Goal: Information Seeking & Learning: Find specific fact

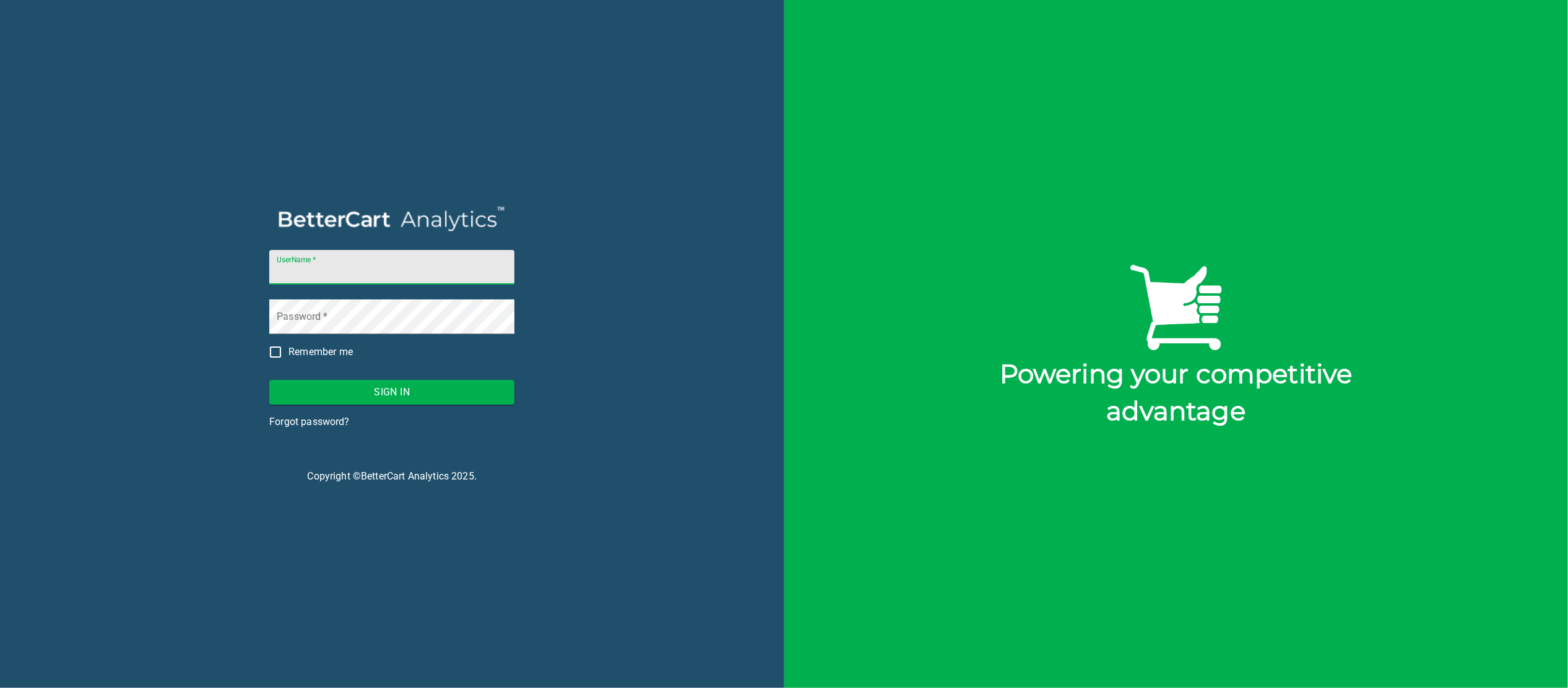
click at [429, 266] on input "UserName   *" at bounding box center [392, 268] width 245 height 35
type input "[EMAIL_ADDRESS][PERSON_NAME][DOMAIN_NAME][PERSON_NAME]"
click at [269, 380] on button "Sign In" at bounding box center [392, 392] width 245 height 24
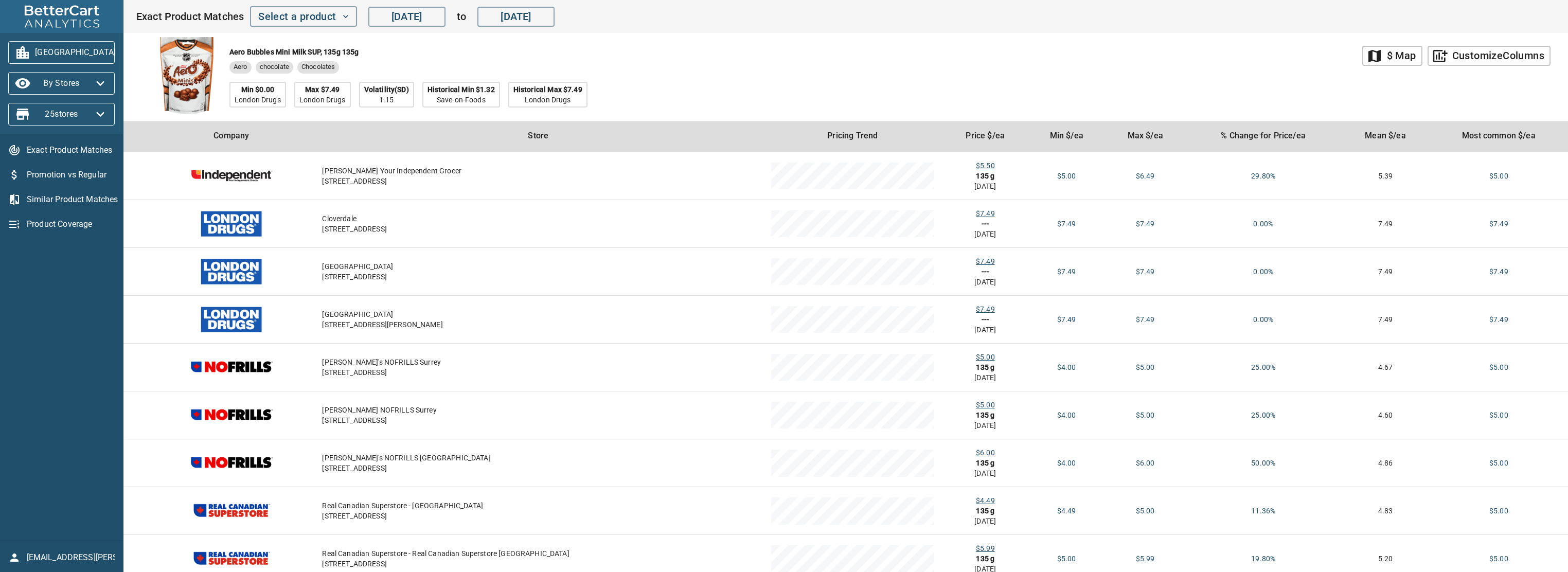
click at [89, 83] on span "By Stores" at bounding box center [61, 83] width 90 height 17
click at [38, 74] on li "By Banner" at bounding box center [35, 84] width 54 height 19
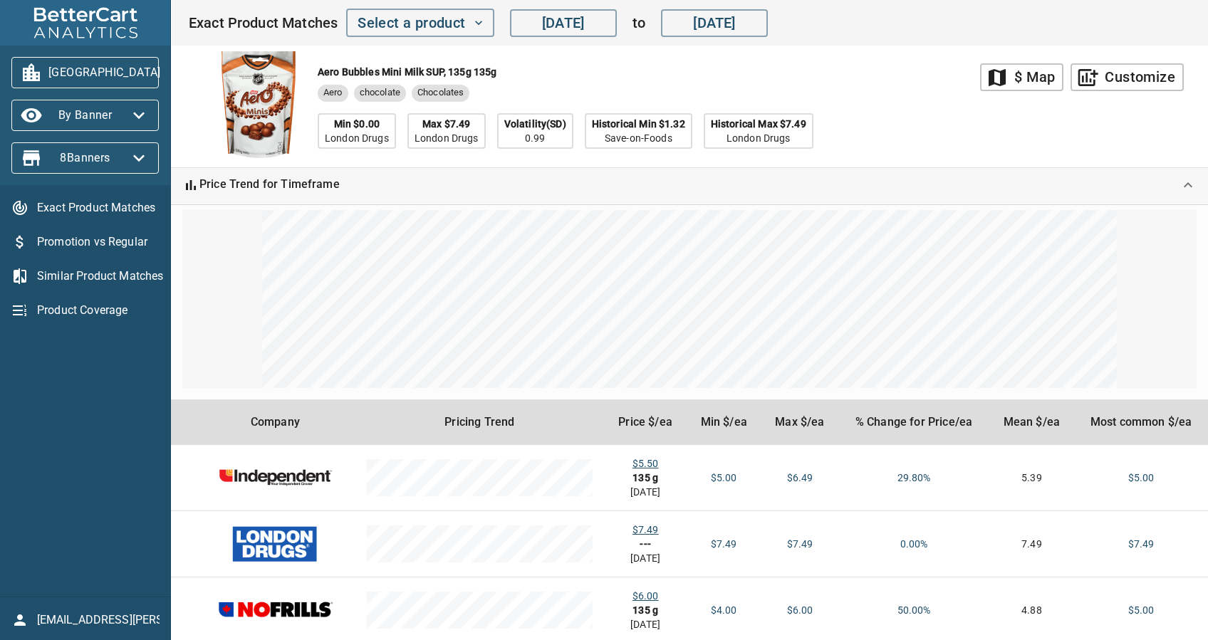
click at [1190, 189] on icon "Expand" at bounding box center [1188, 185] width 17 height 17
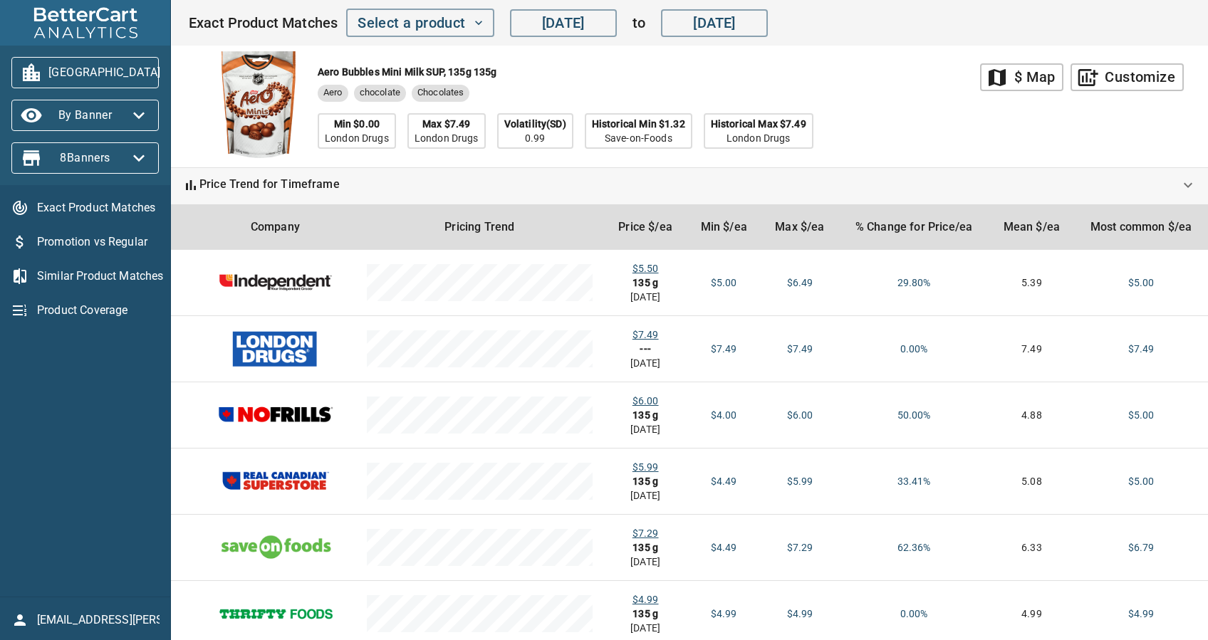
click at [96, 78] on span "[GEOGRAPHIC_DATA]" at bounding box center [85, 72] width 125 height 23
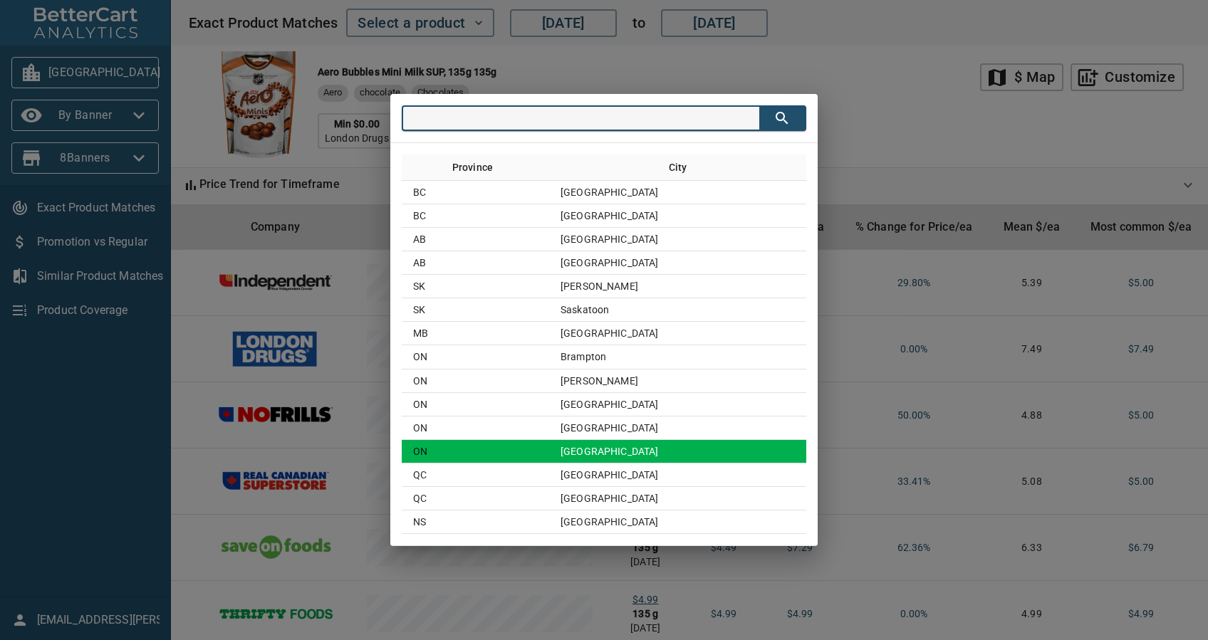
click at [607, 453] on td "[GEOGRAPHIC_DATA]" at bounding box center [677, 452] width 257 height 24
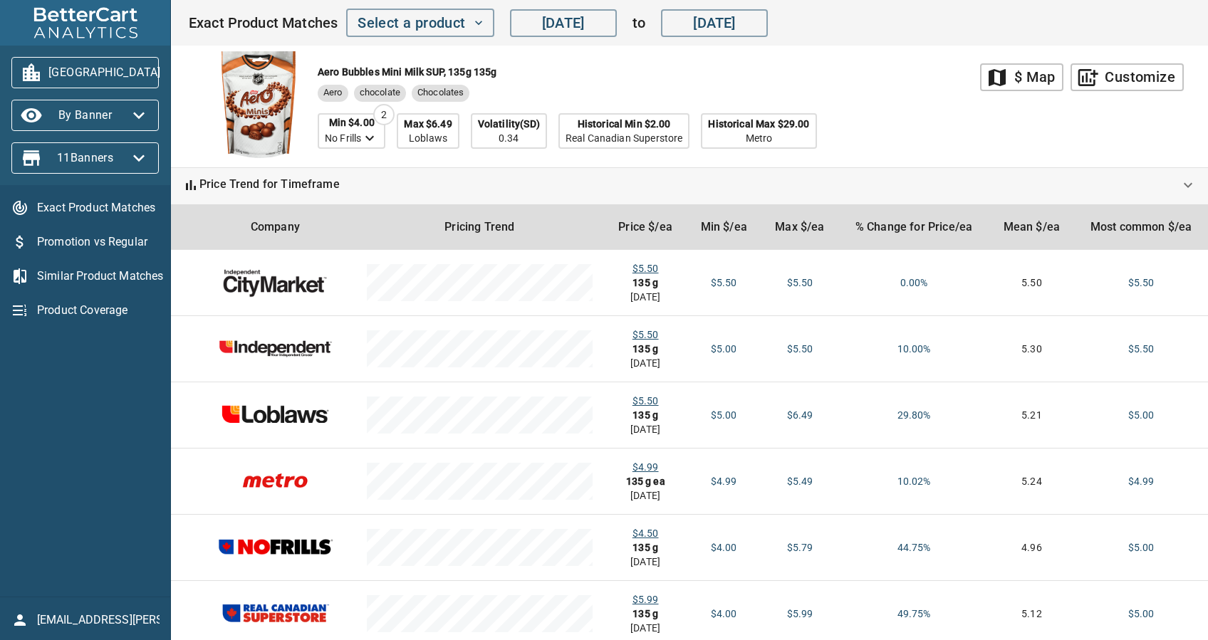
click at [895, 90] on div "Aero Bubbles Mini Milk SUP, 135g 135g Aero chocolate Chocolates Min $4.00 No Fr…" at bounding box center [584, 107] width 792 height 122
click at [380, 21] on span "Select a product" at bounding box center [420, 23] width 125 height 25
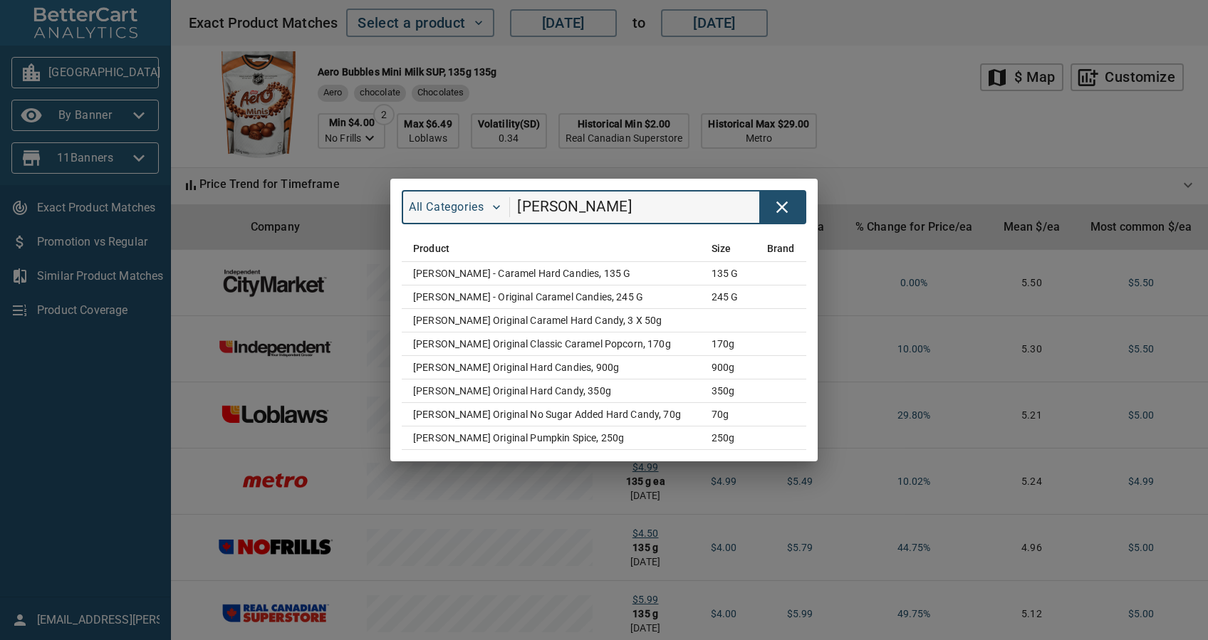
type input "[PERSON_NAME]"
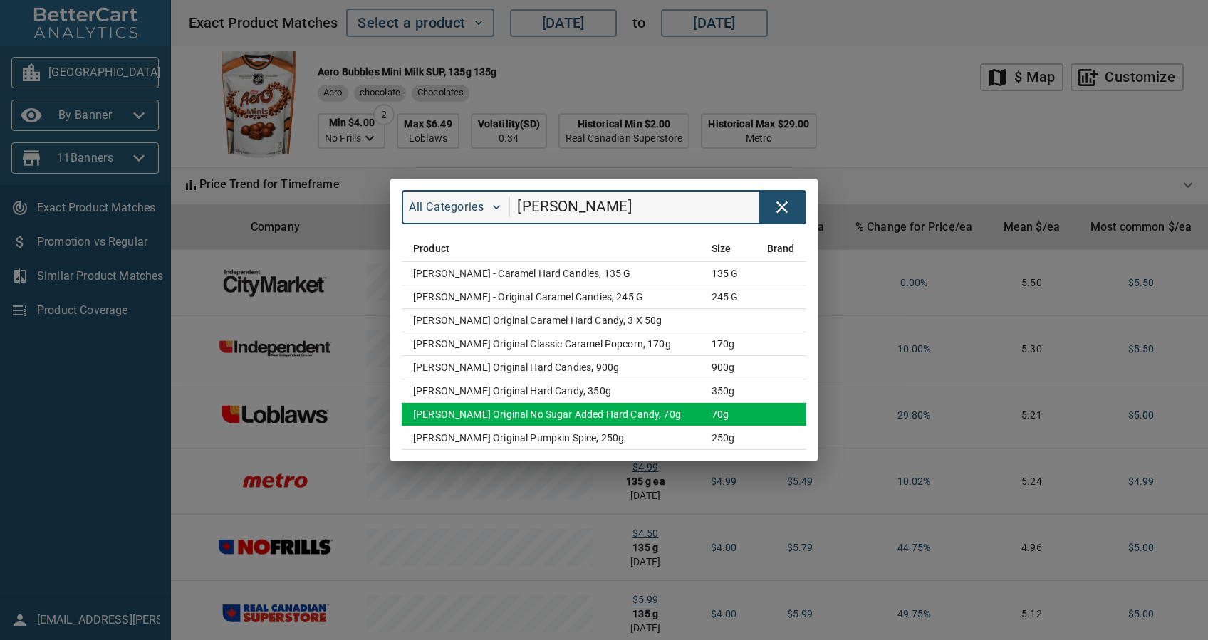
click at [583, 414] on td "[PERSON_NAME] Original No Sugar Added Hard Candy, 70g" at bounding box center [551, 415] width 298 height 24
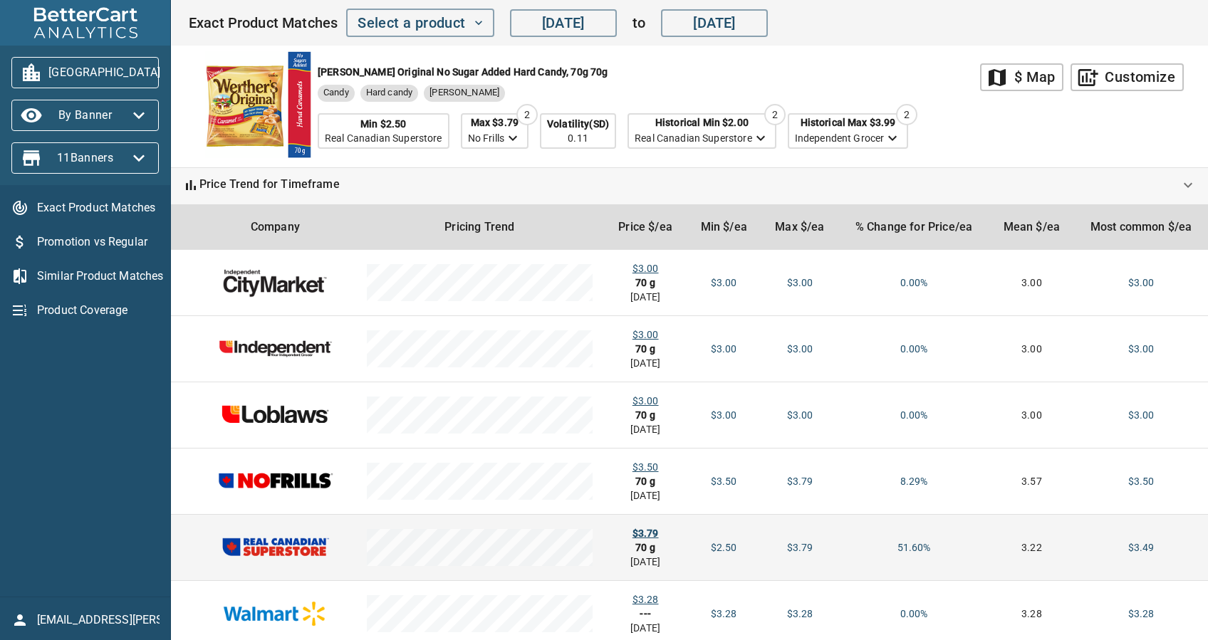
click at [640, 530] on div "$3.79" at bounding box center [645, 533] width 60 height 14
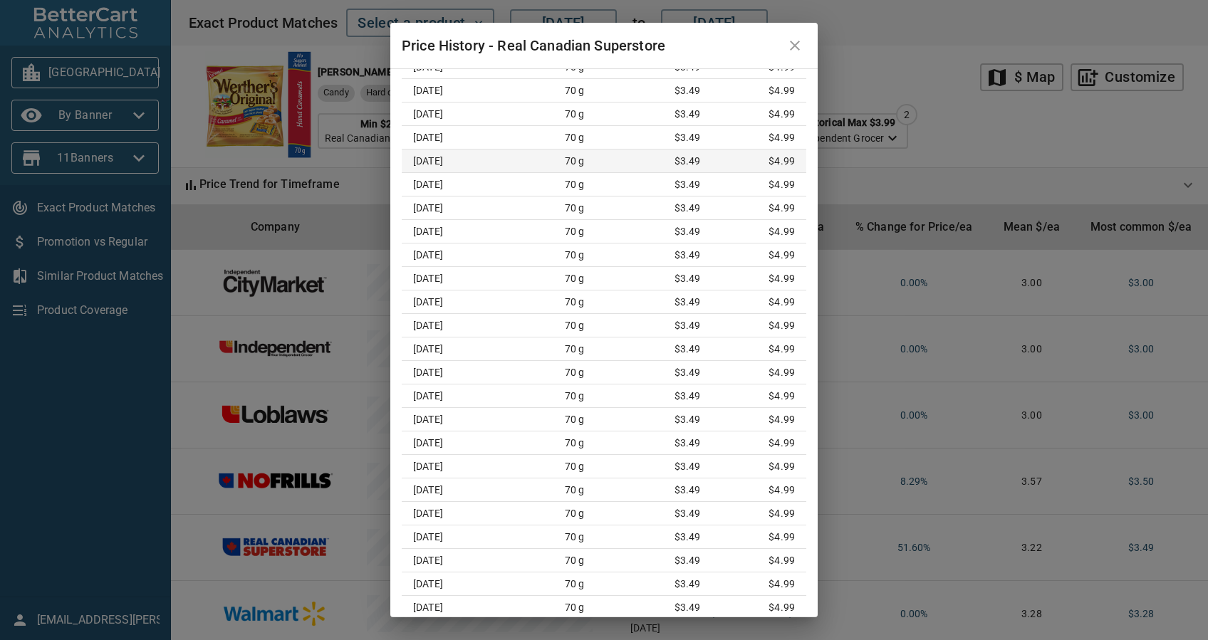
scroll to position [759, 0]
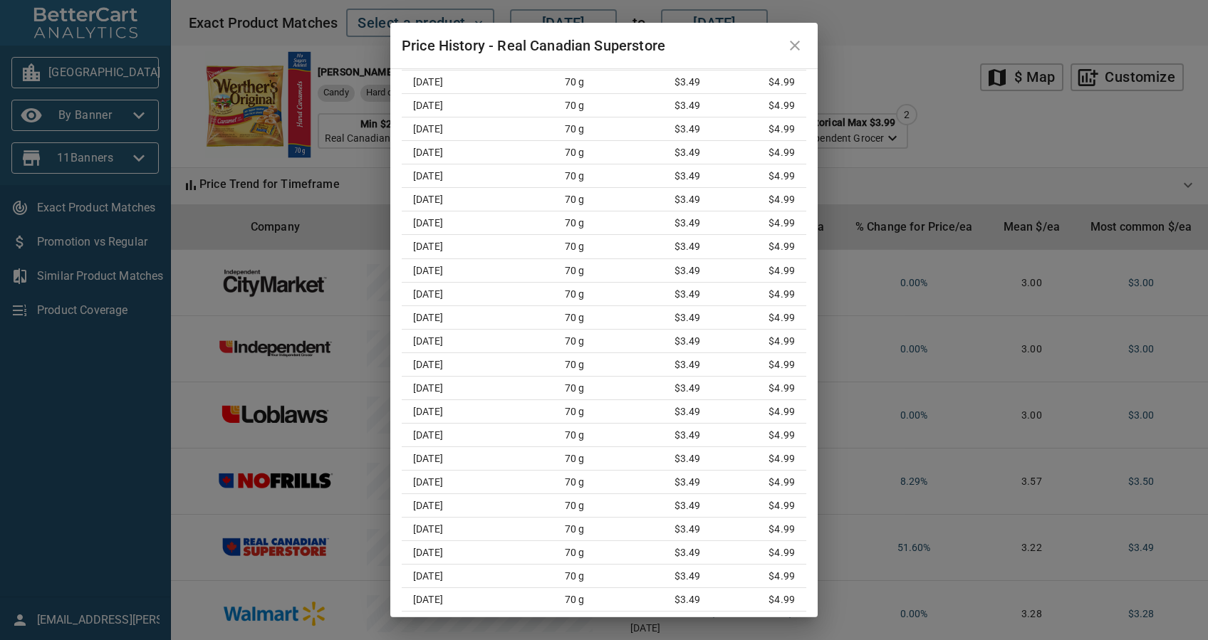
click at [798, 43] on icon "close" at bounding box center [795, 46] width 10 height 10
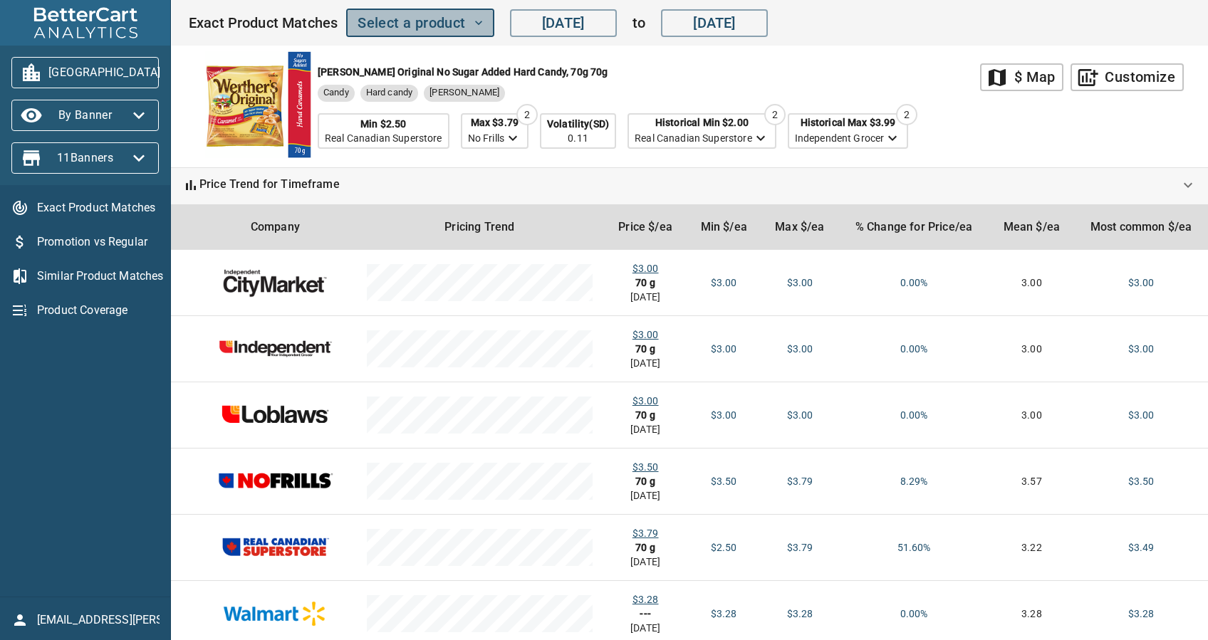
click at [411, 19] on span "Select a product" at bounding box center [420, 23] width 125 height 25
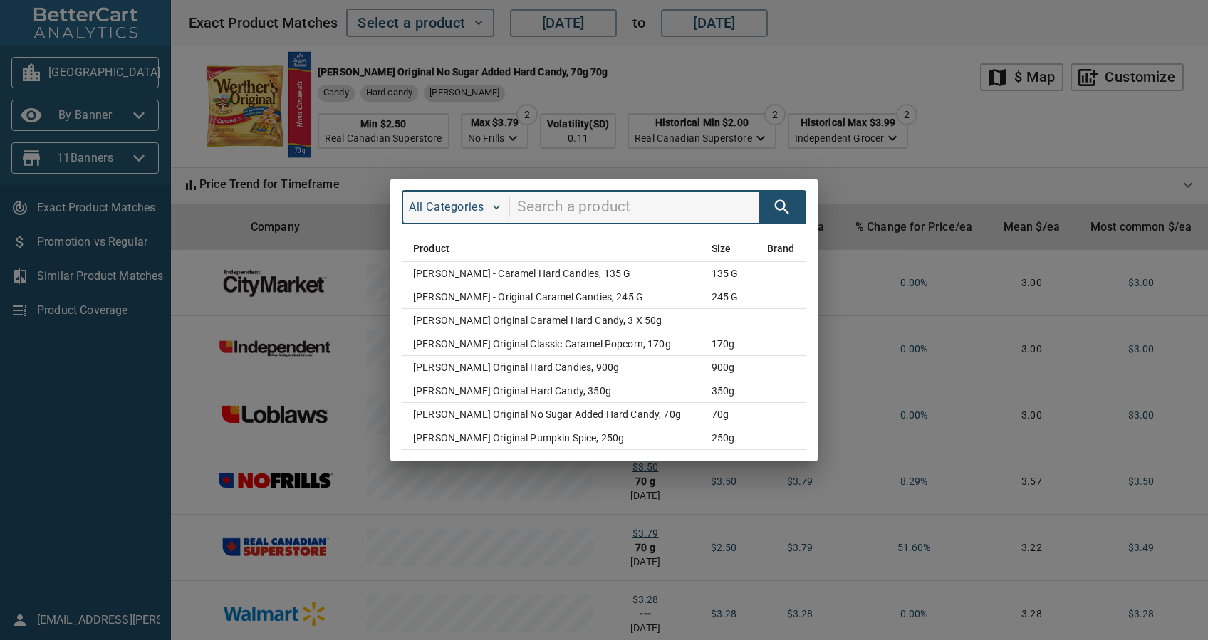
click at [563, 204] on input "search" at bounding box center [638, 207] width 242 height 27
type input "werther"
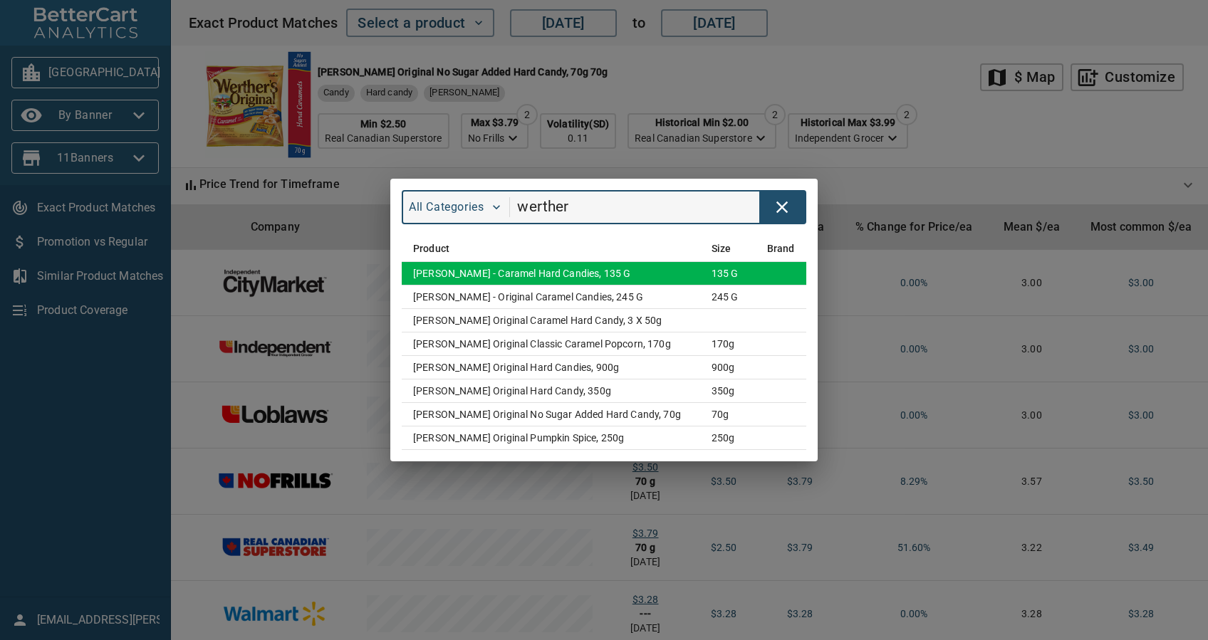
click at [578, 277] on td "[PERSON_NAME] - Caramel Hard Candies, 135 g" at bounding box center [551, 274] width 298 height 24
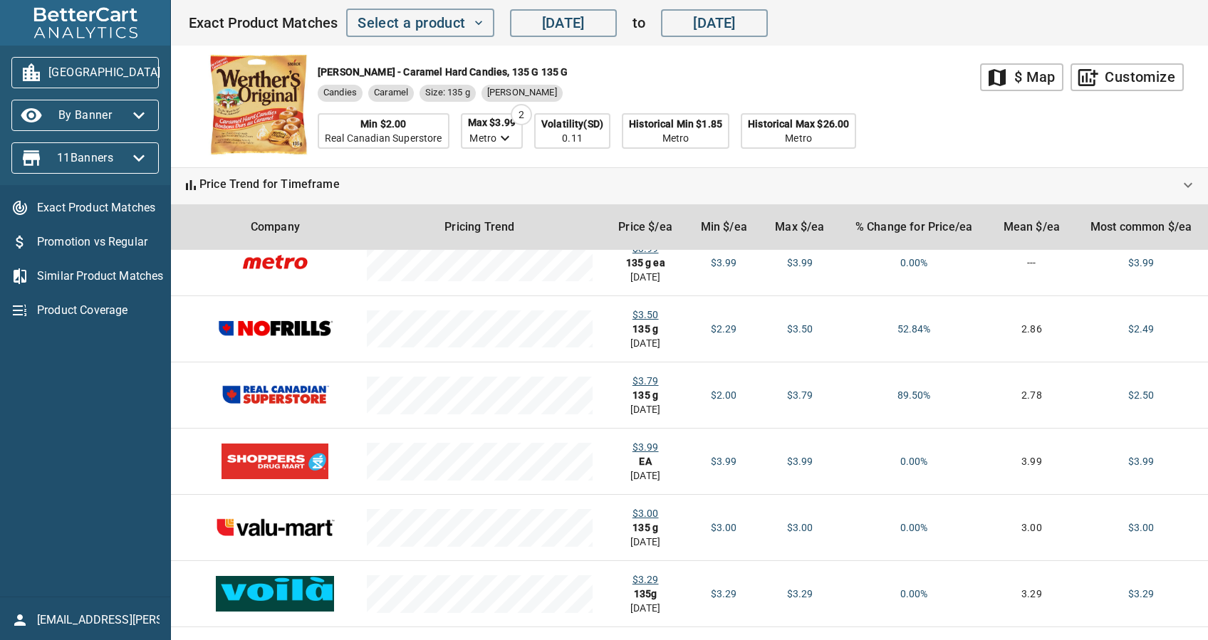
scroll to position [377, 0]
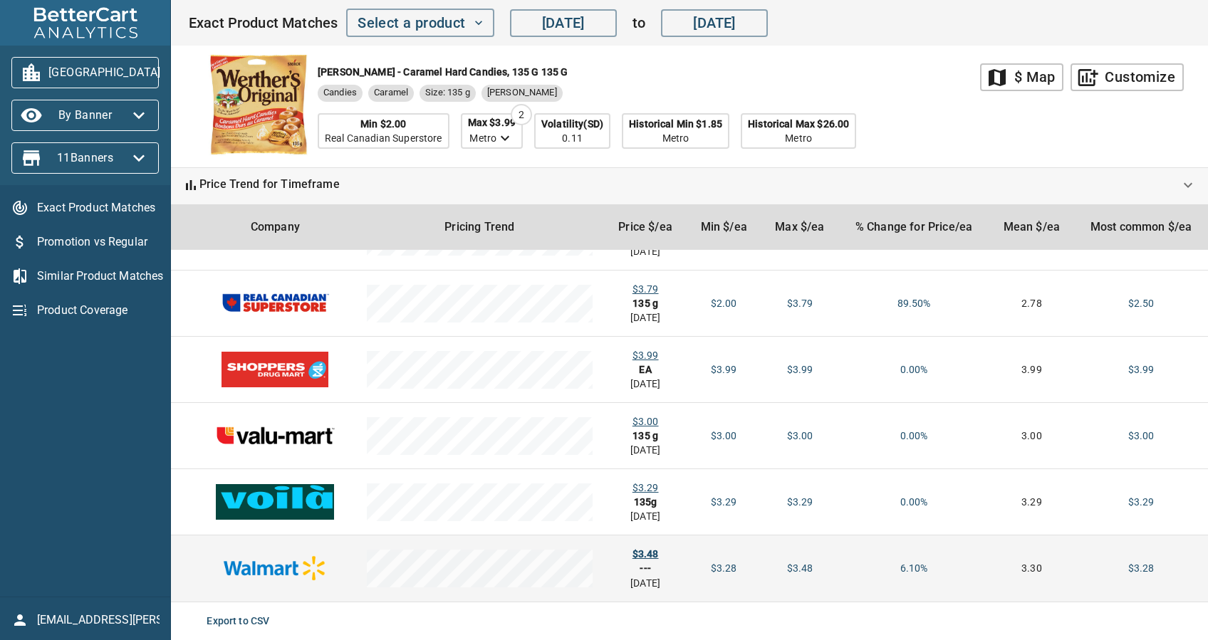
click at [633, 547] on div "$3.48" at bounding box center [645, 554] width 60 height 14
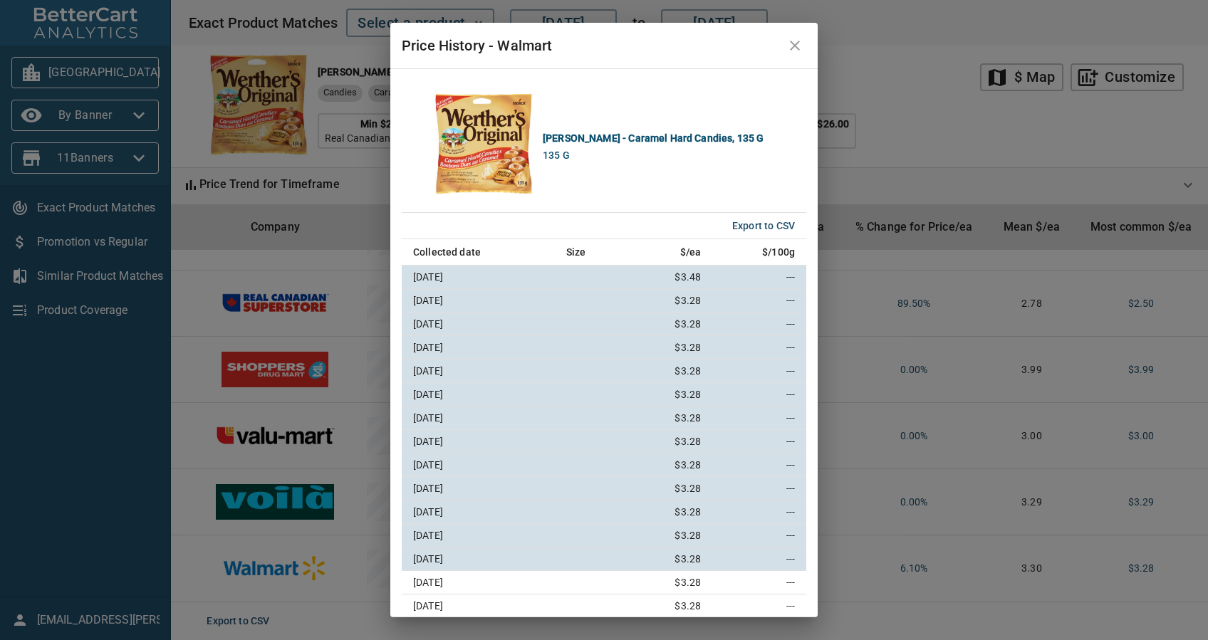
scroll to position [285, 0]
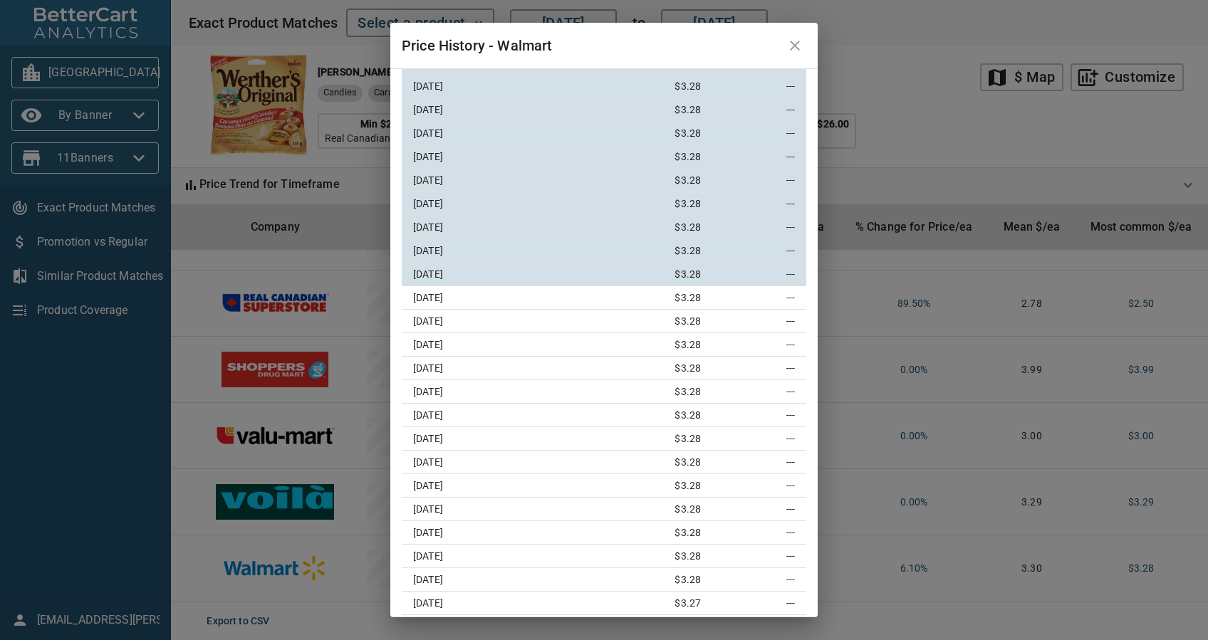
click at [798, 46] on icon "close" at bounding box center [794, 45] width 17 height 17
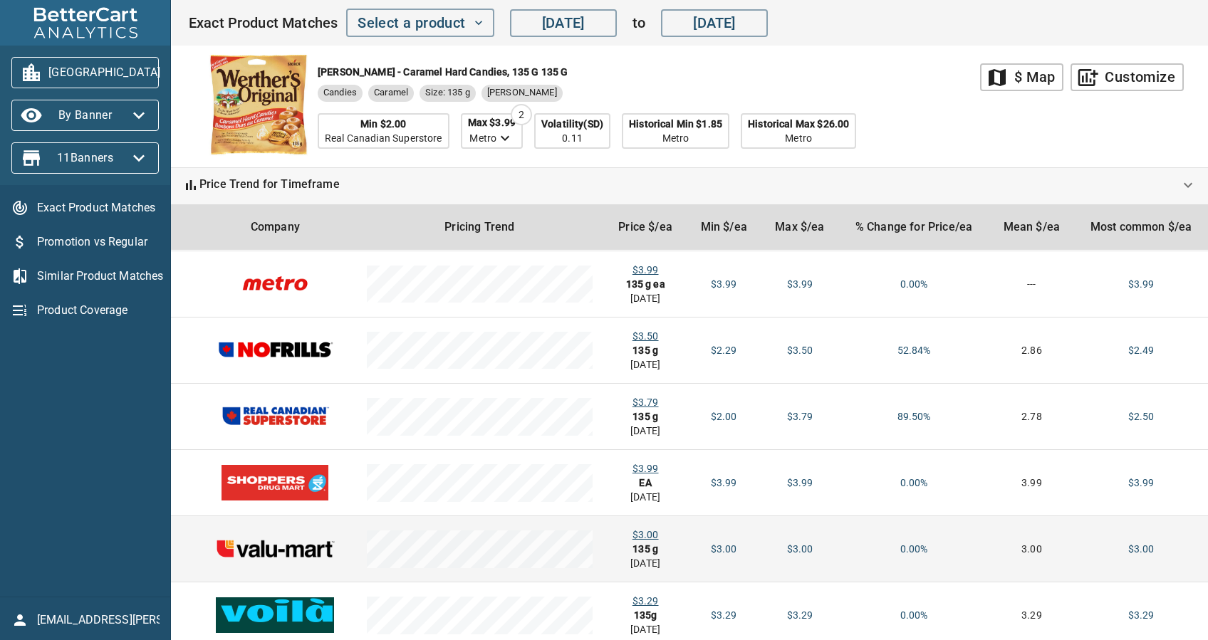
scroll to position [92, 0]
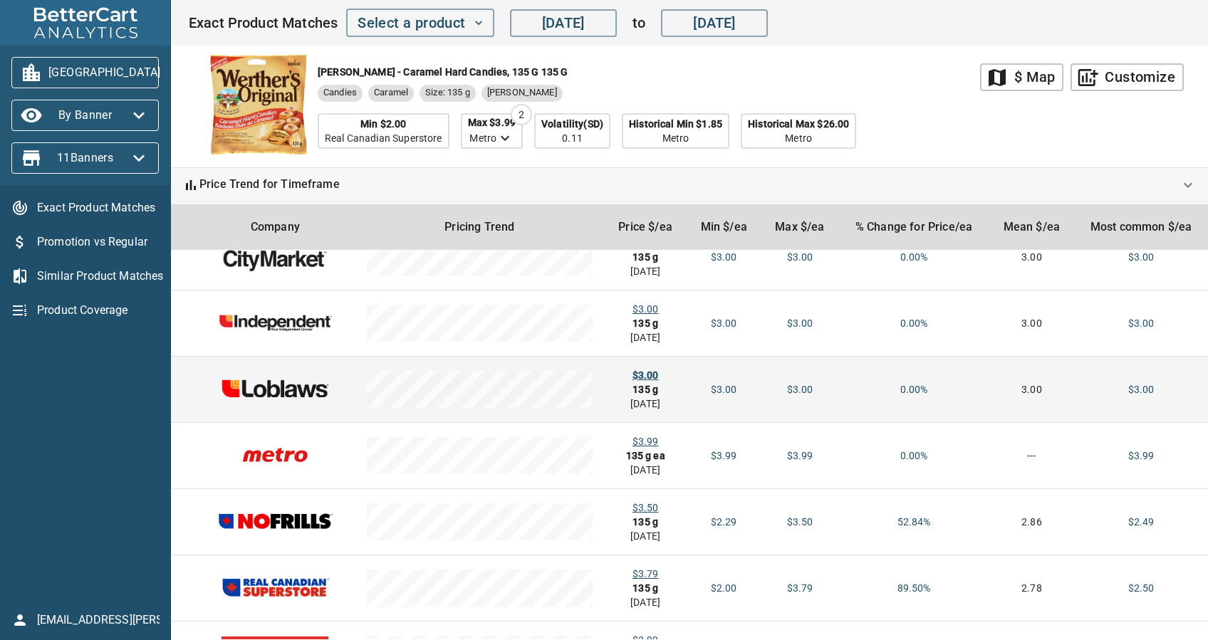
click at [652, 376] on div "$3.00" at bounding box center [645, 375] width 60 height 14
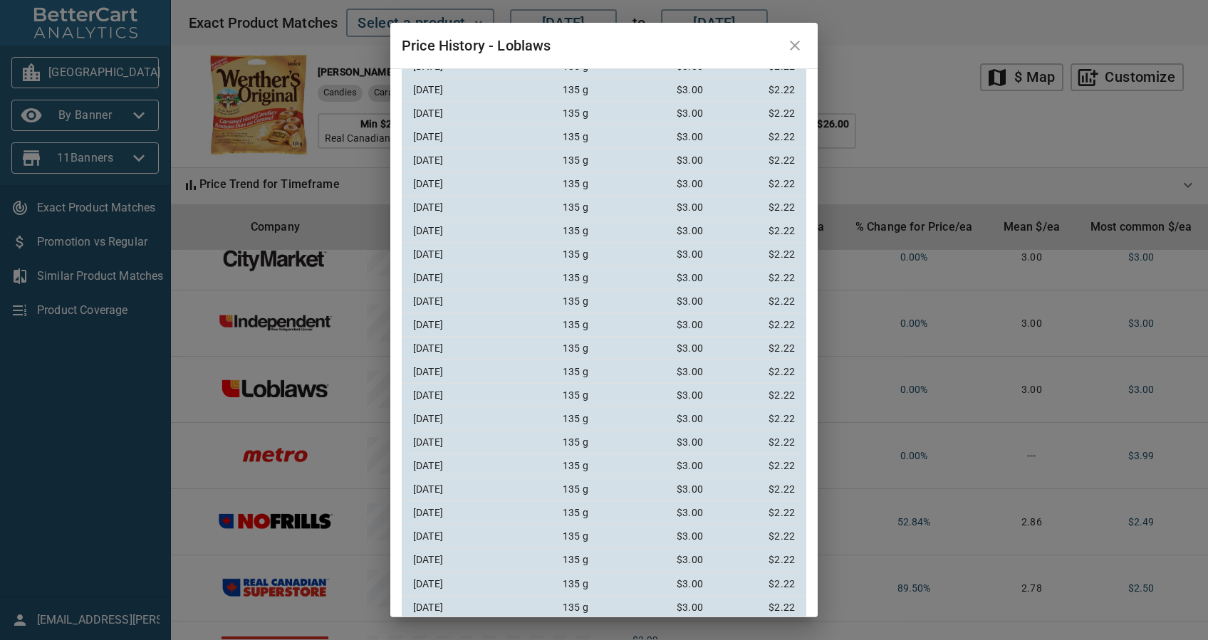
scroll to position [0, 0]
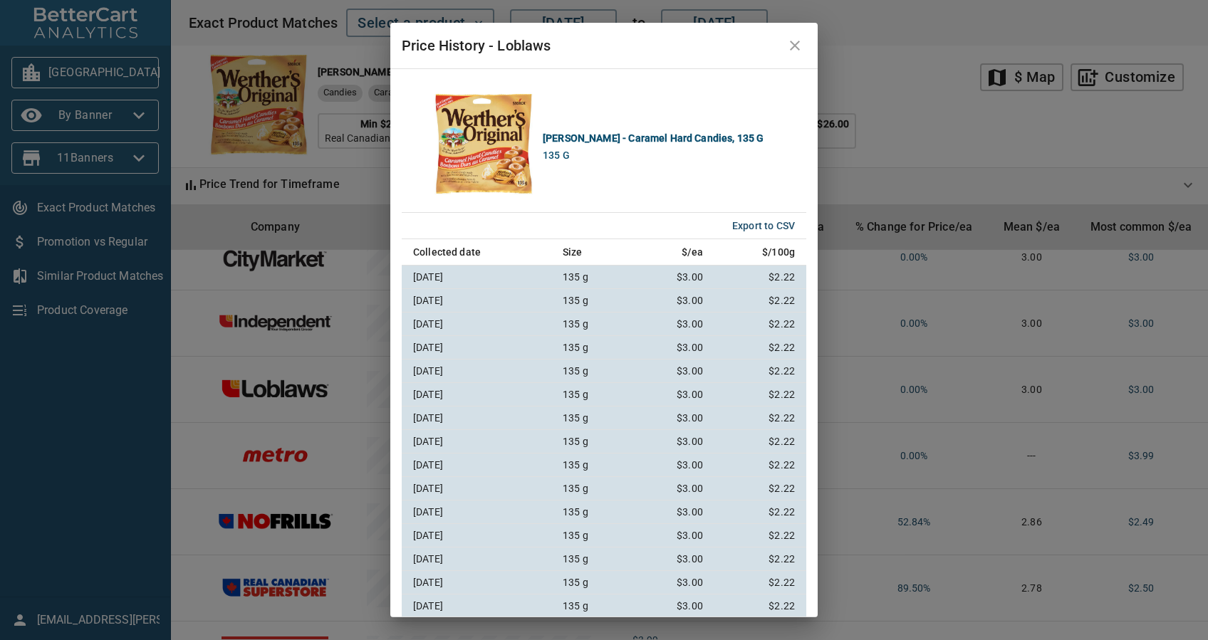
click at [799, 51] on icon "close" at bounding box center [794, 45] width 17 height 17
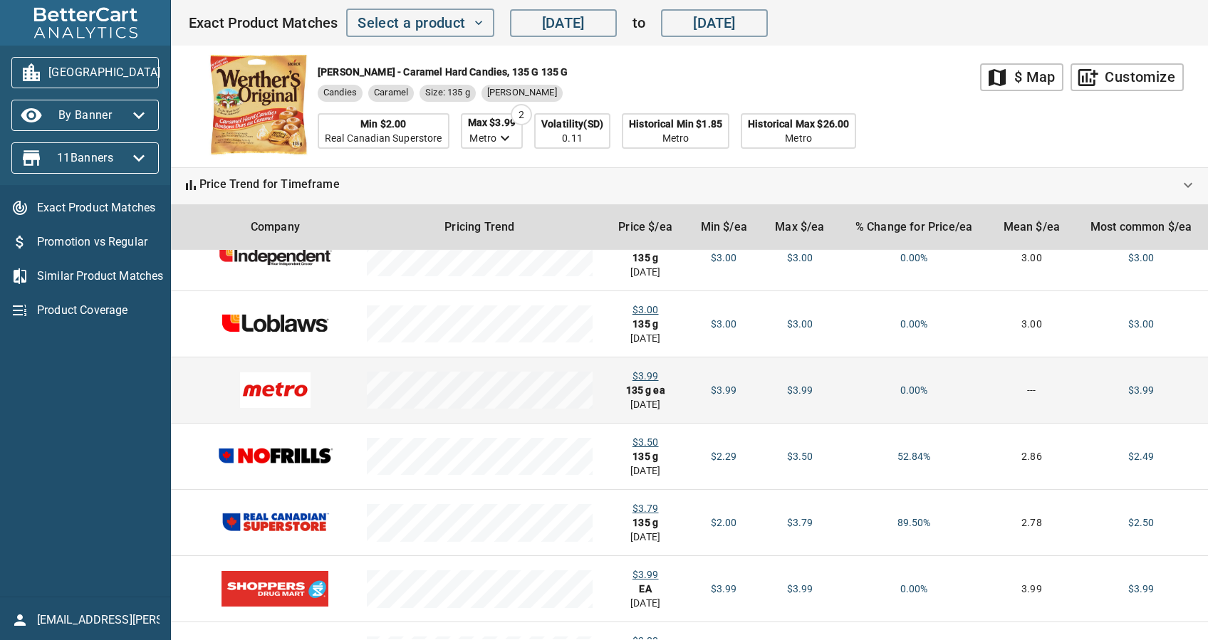
scroll to position [187, 0]
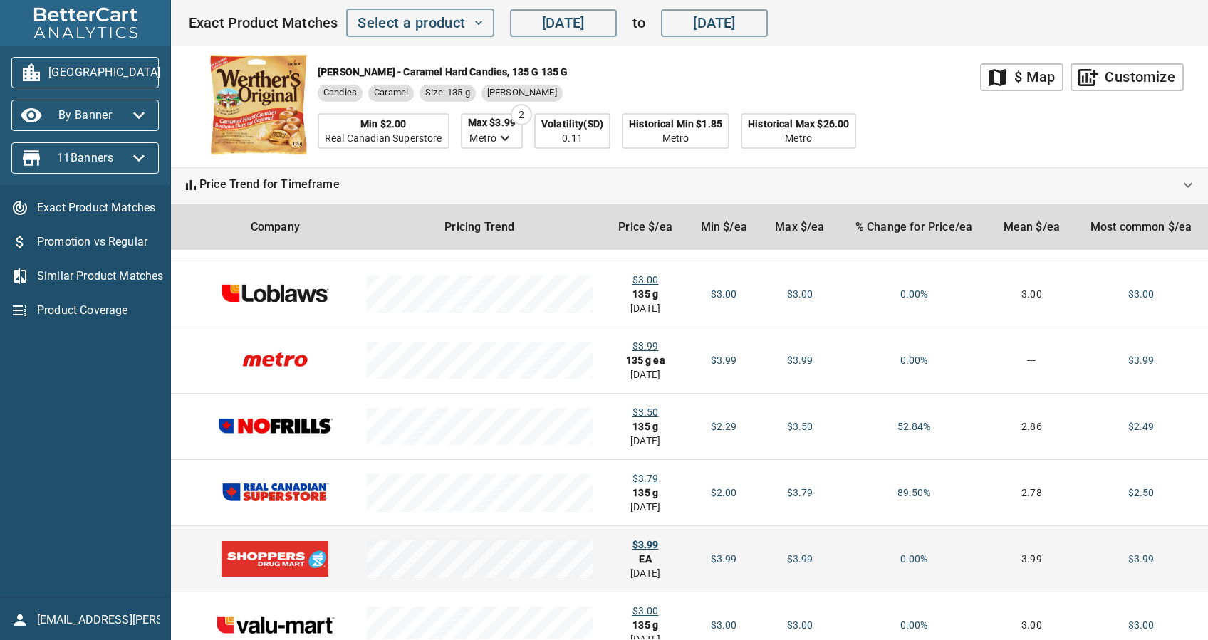
click at [650, 542] on div "$3.99" at bounding box center [645, 545] width 60 height 14
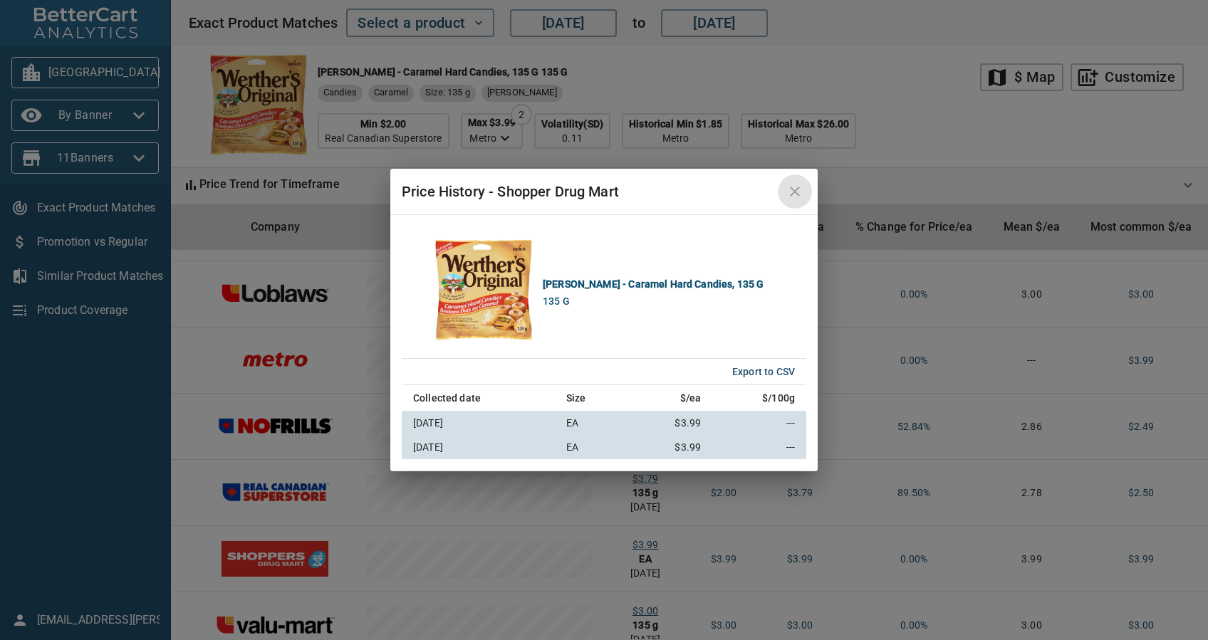
click at [792, 194] on icon "close" at bounding box center [795, 192] width 10 height 10
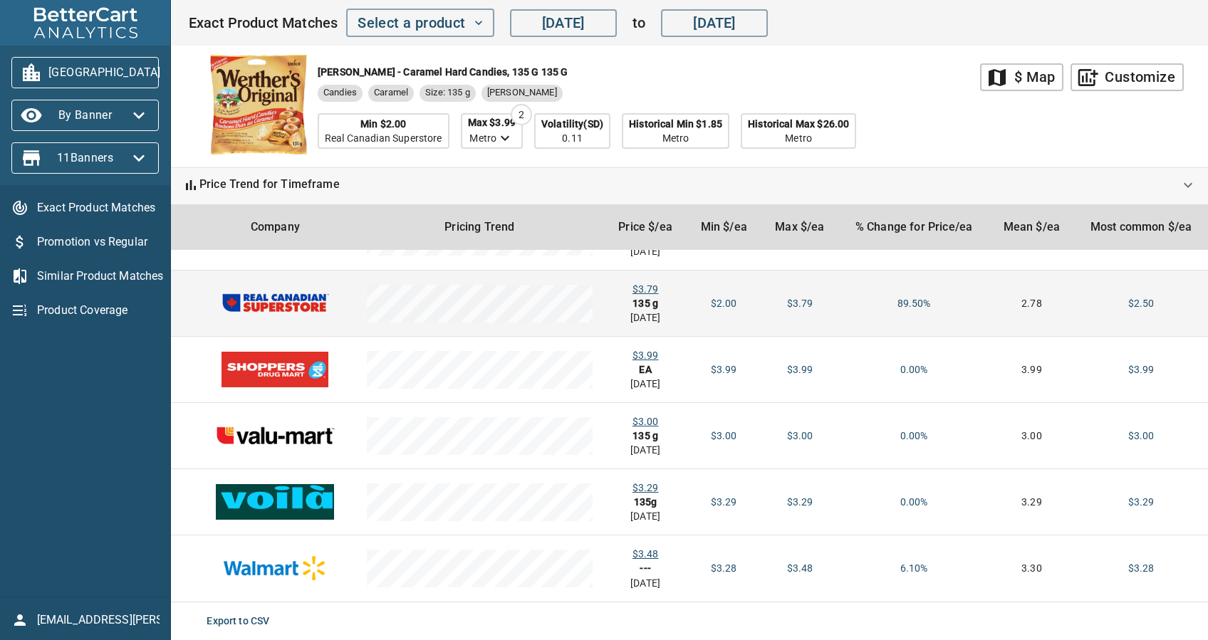
scroll to position [0, 0]
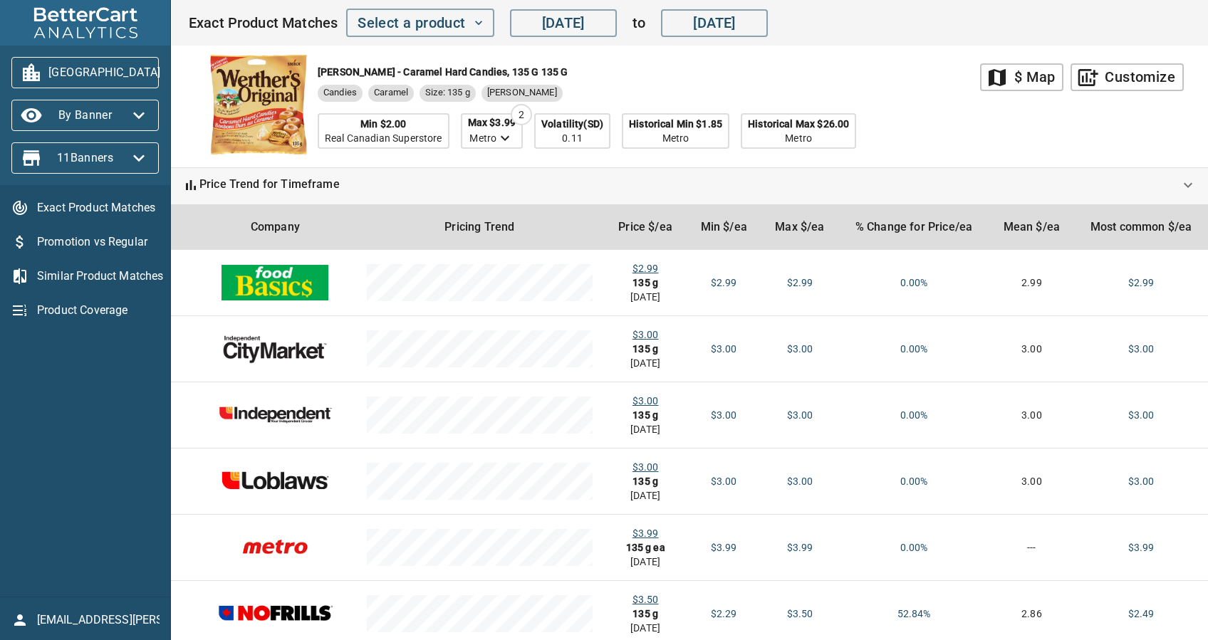
click at [40, 72] on icon "button" at bounding box center [31, 72] width 23 height 23
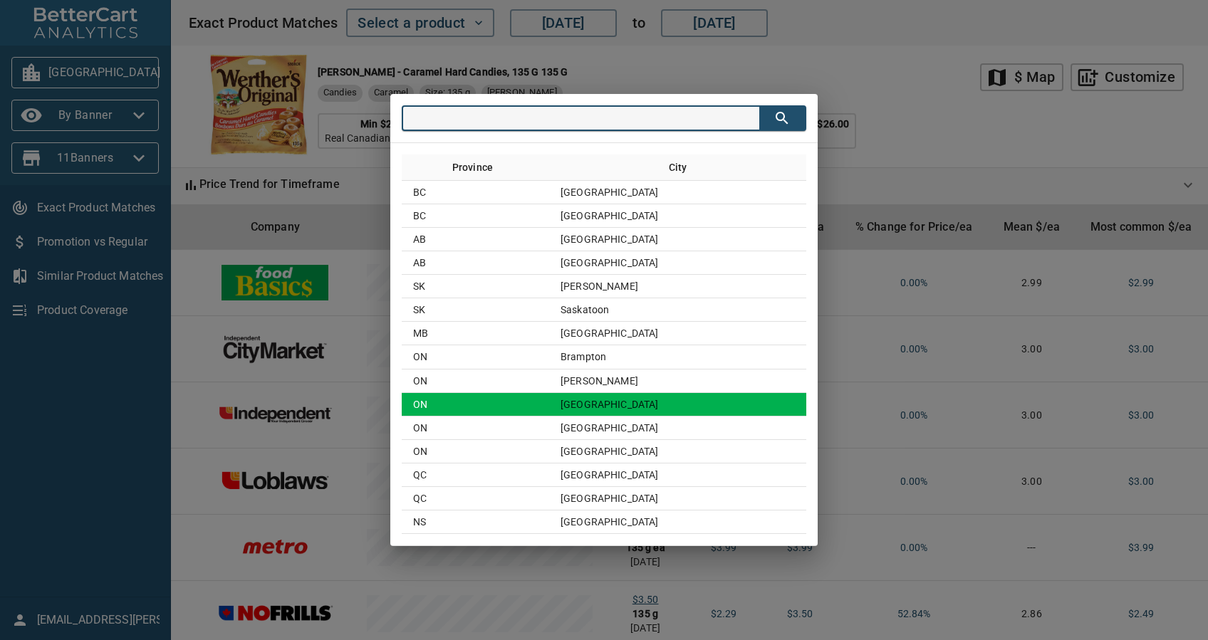
click at [471, 397] on td "ON" at bounding box center [475, 405] width 147 height 24
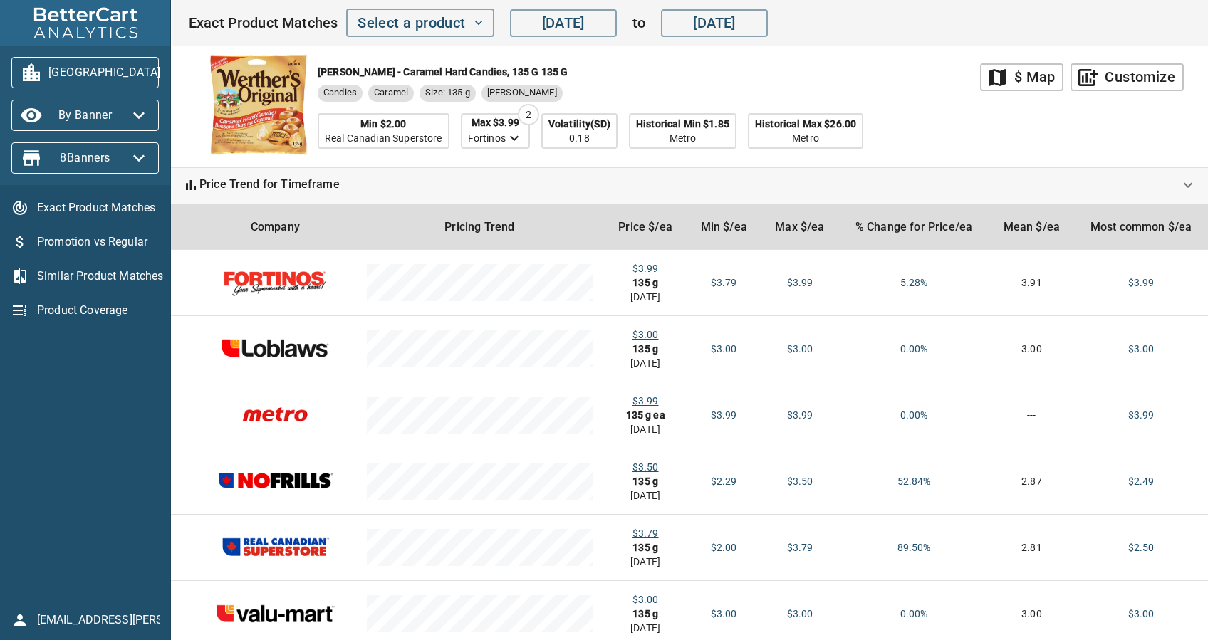
click at [113, 80] on span "[GEOGRAPHIC_DATA]" at bounding box center [85, 72] width 125 height 23
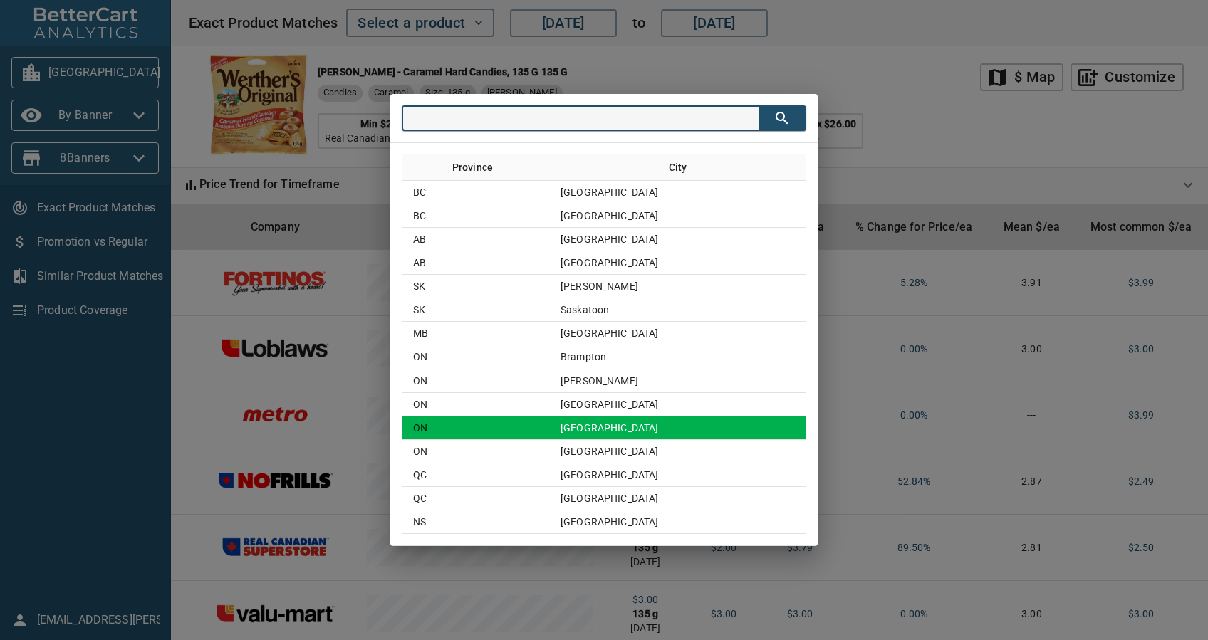
click at [665, 422] on td "[GEOGRAPHIC_DATA]" at bounding box center [677, 429] width 257 height 24
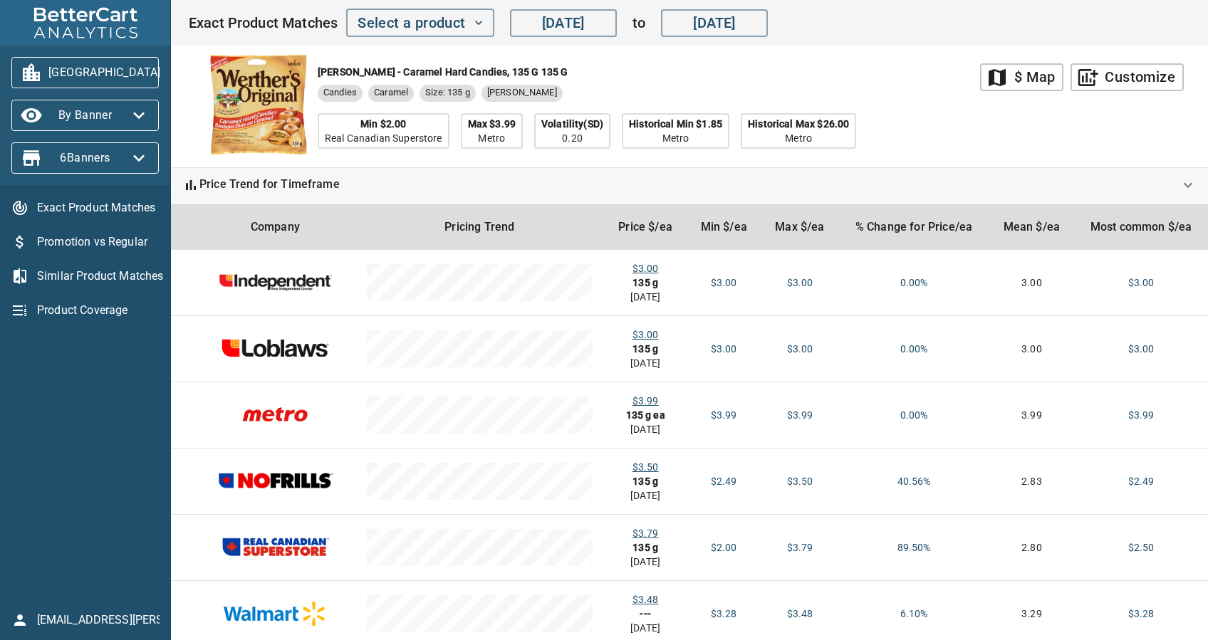
click at [114, 82] on span "[GEOGRAPHIC_DATA]" at bounding box center [85, 72] width 125 height 23
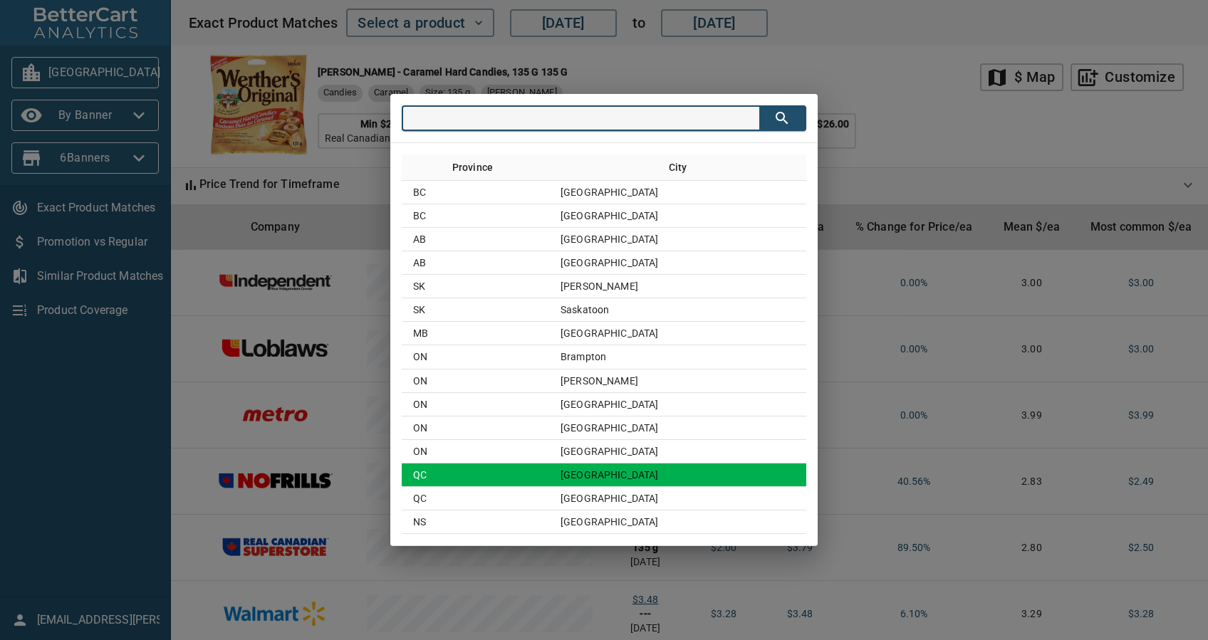
click at [549, 482] on td "QC" at bounding box center [475, 476] width 147 height 24
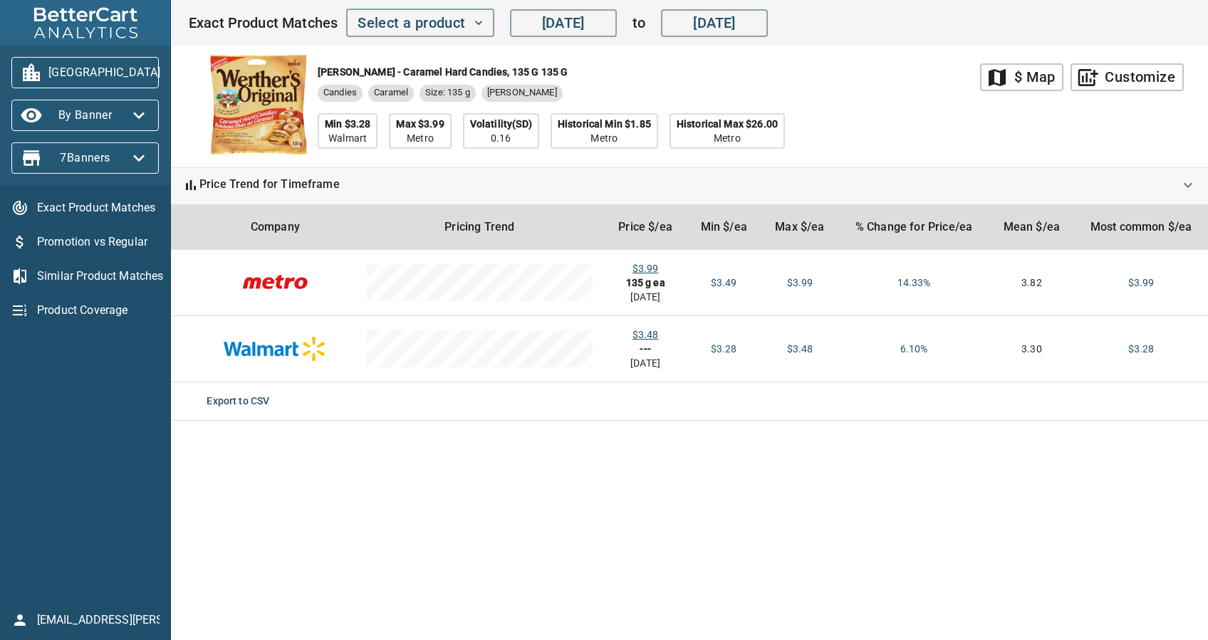
click at [122, 69] on span "[GEOGRAPHIC_DATA]" at bounding box center [85, 72] width 125 height 23
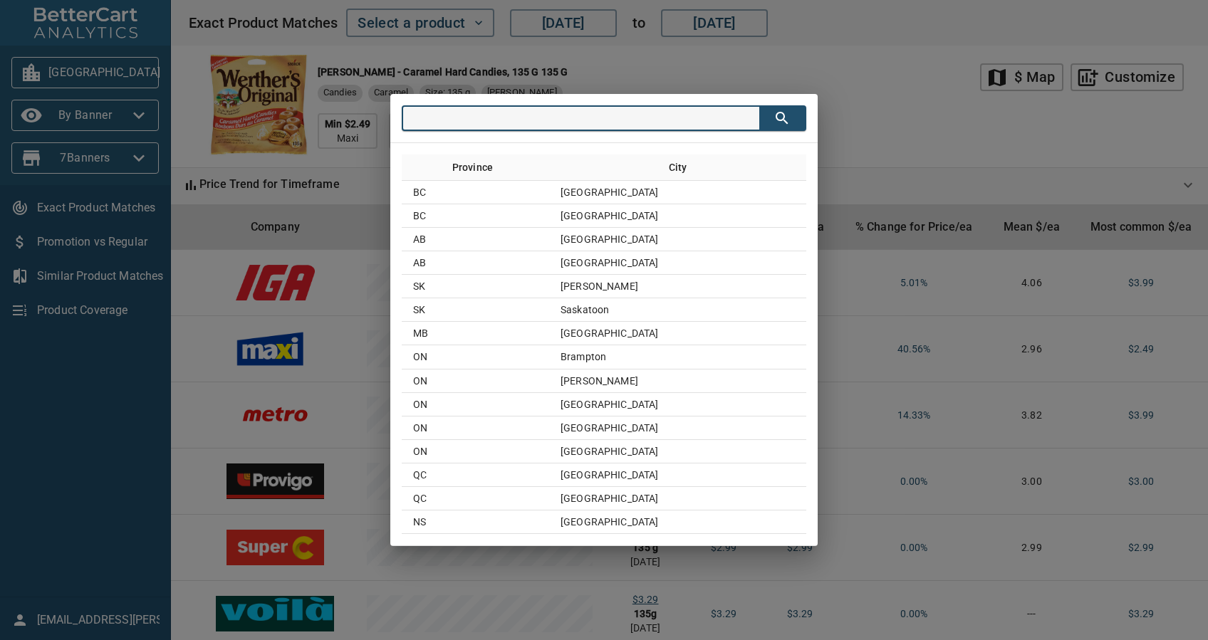
click at [900, 105] on div "Province City [GEOGRAPHIC_DATA] [GEOGRAPHIC_DATA] [GEOGRAPHIC_DATA] [GEOGRAPHIC…" at bounding box center [604, 320] width 1208 height 640
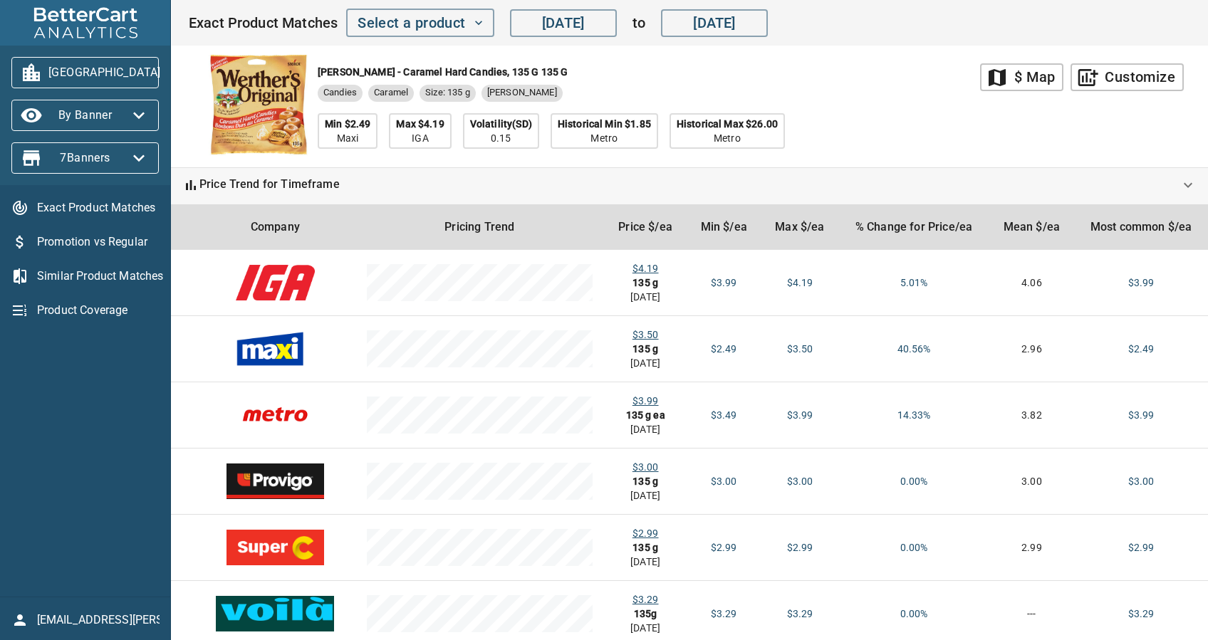
click at [115, 73] on span "[GEOGRAPHIC_DATA]" at bounding box center [85, 72] width 125 height 23
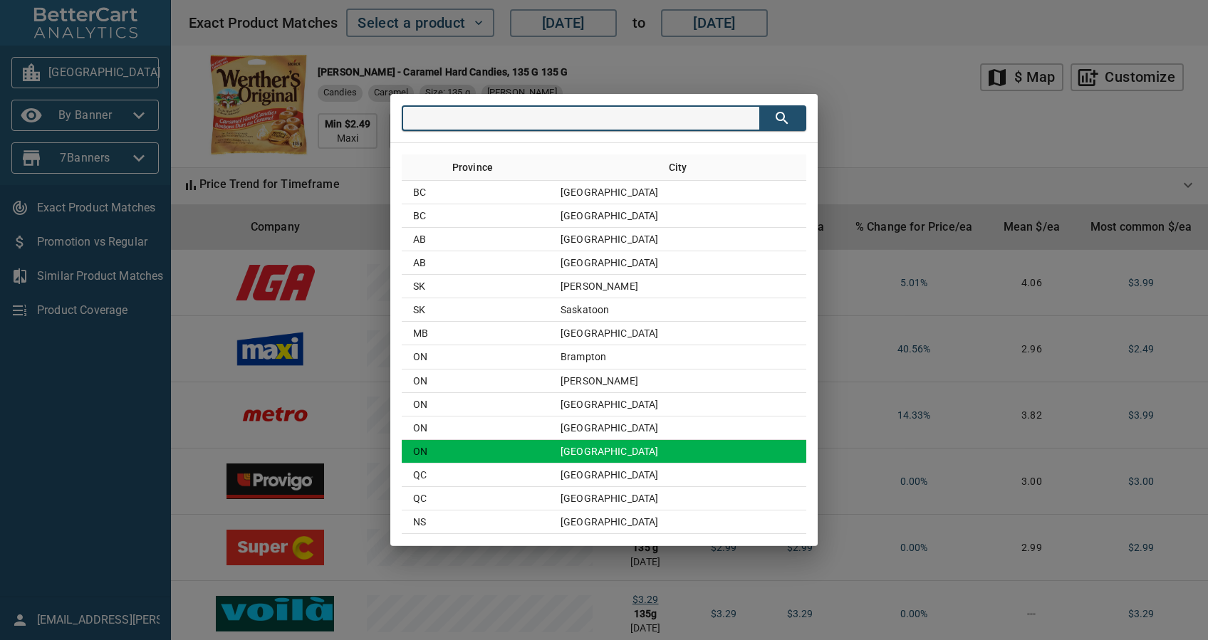
click at [634, 442] on td "[GEOGRAPHIC_DATA]" at bounding box center [677, 452] width 257 height 24
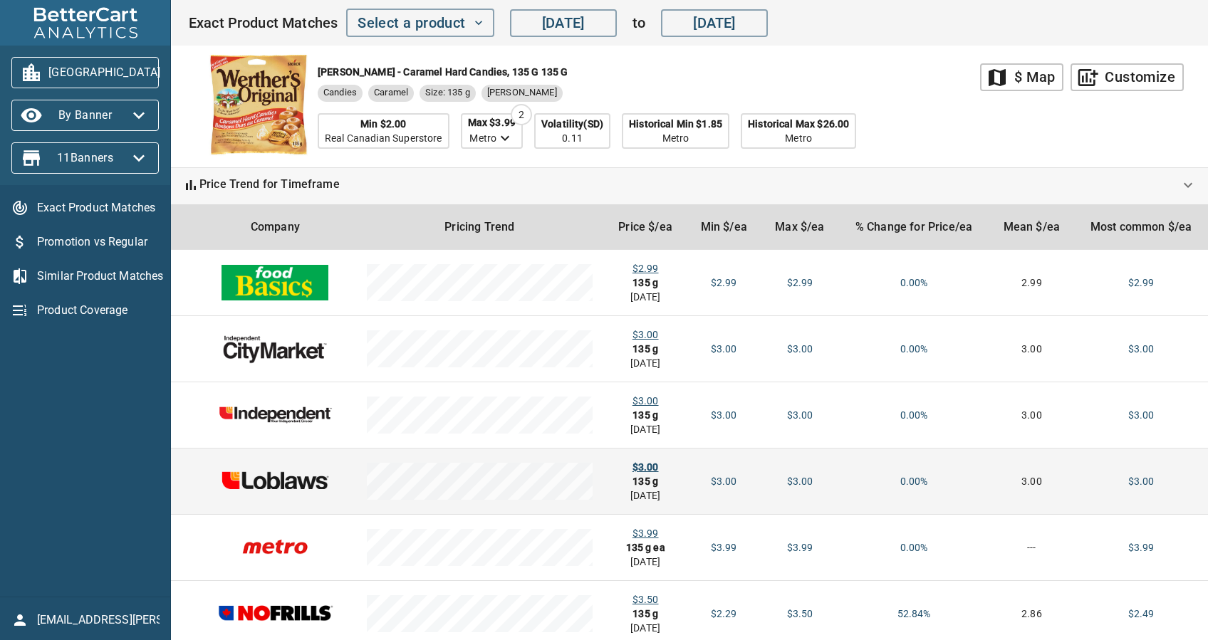
click at [650, 471] on div "$3.00" at bounding box center [645, 467] width 60 height 14
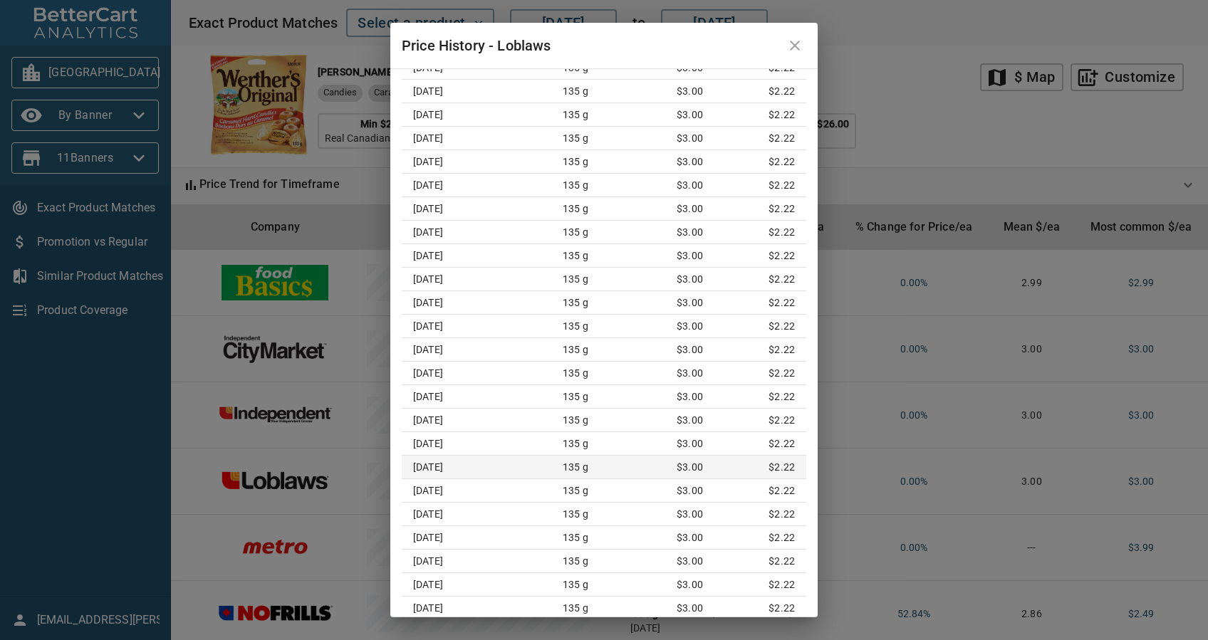
scroll to position [7883, 0]
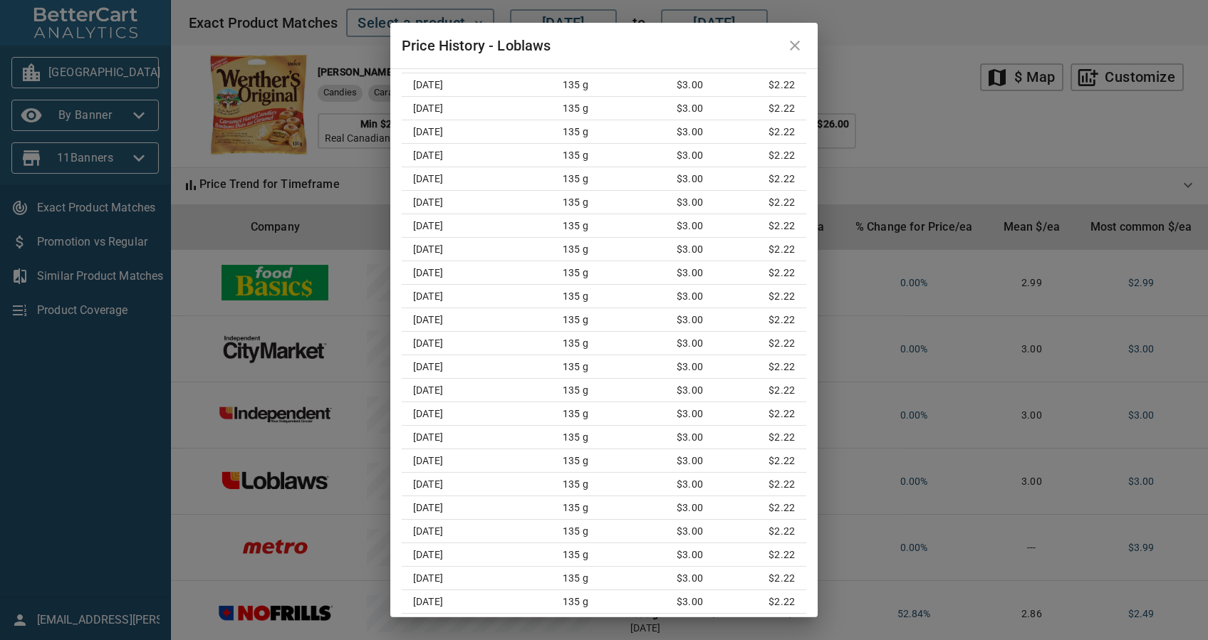
click at [798, 51] on icon "close" at bounding box center [794, 45] width 17 height 17
